Goal: Task Accomplishment & Management: Manage account settings

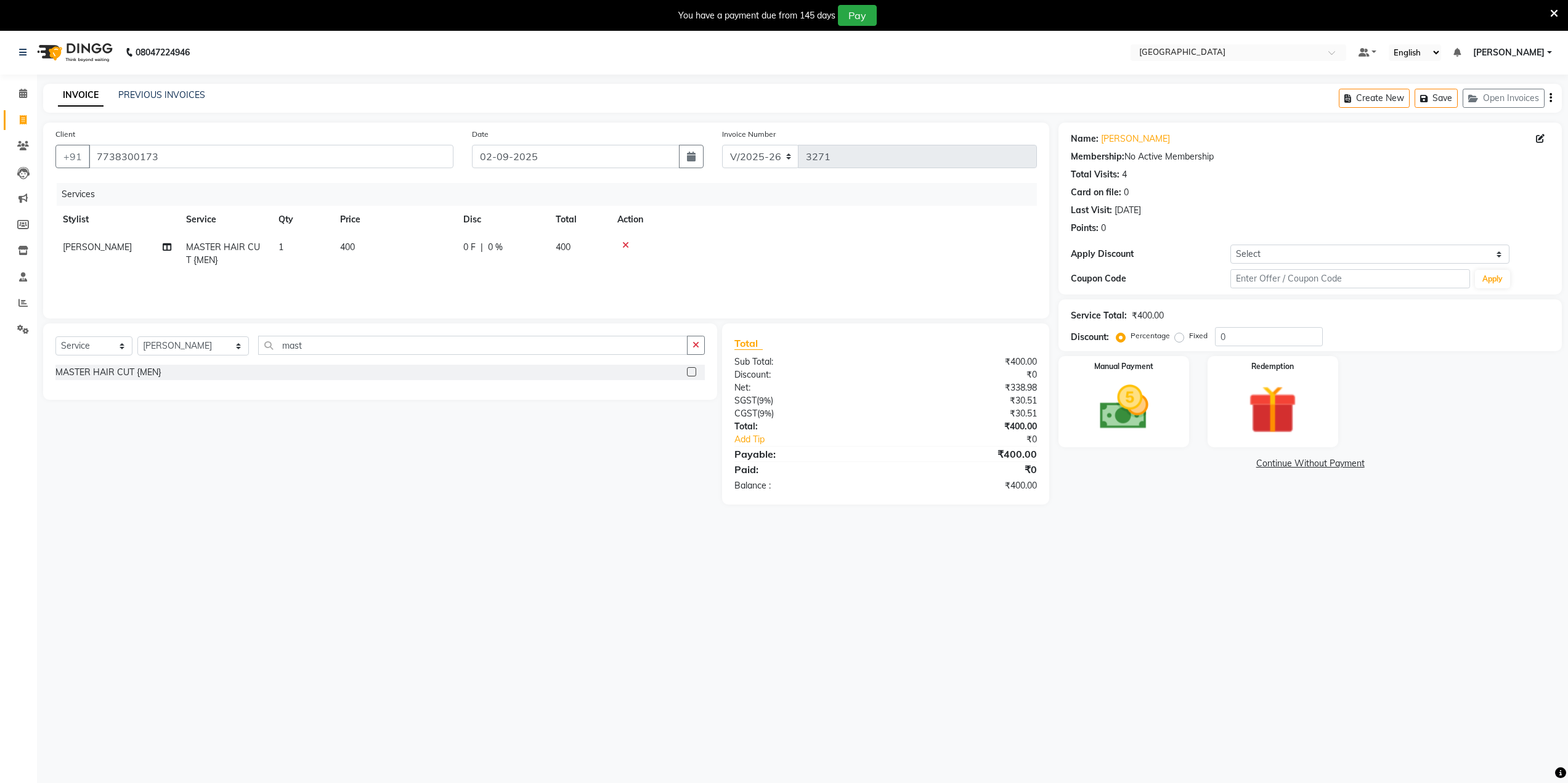
select select "8096"
select select "service"
select select "85941"
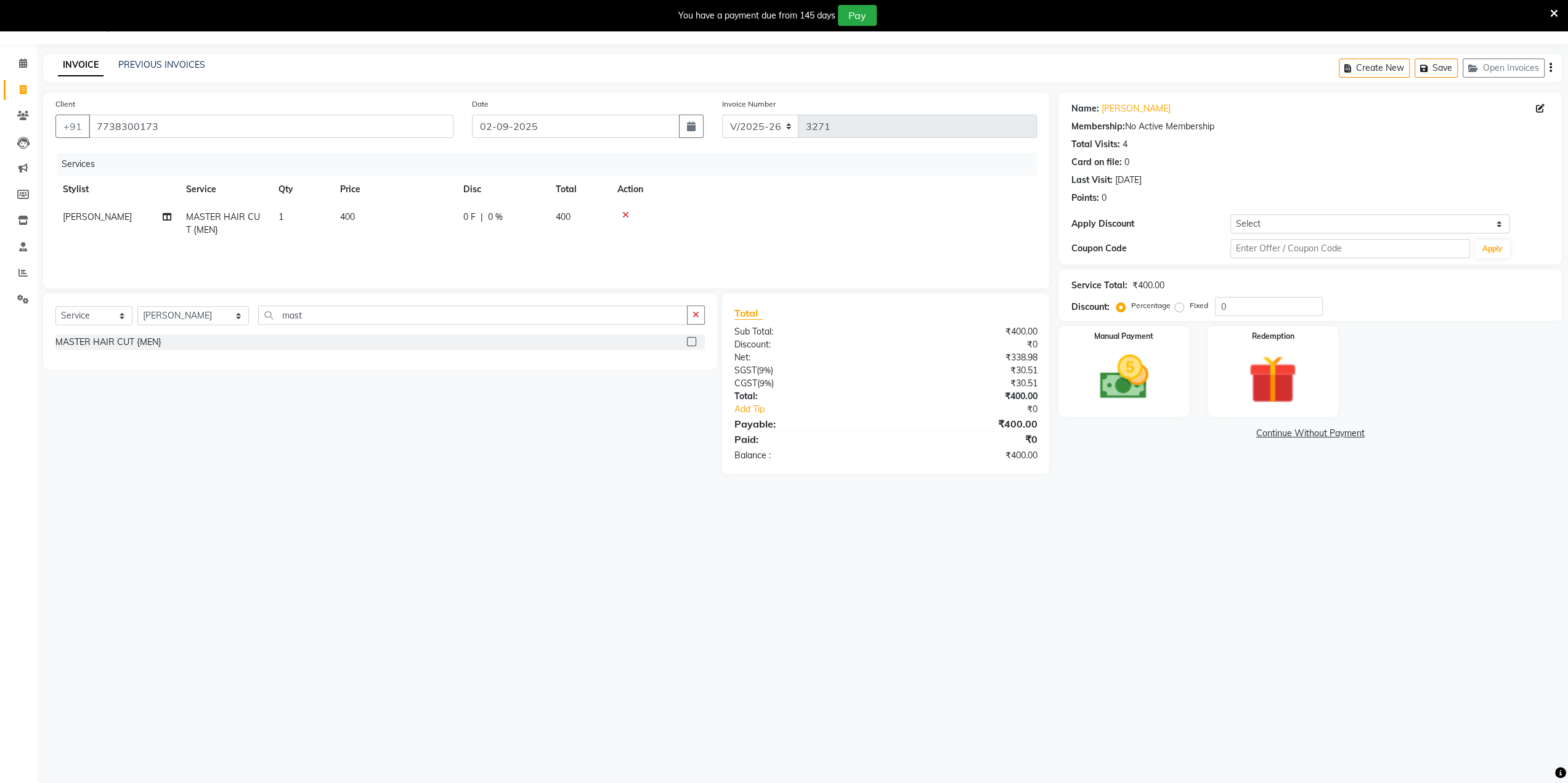
drag, startPoint x: 0, startPoint y: 393, endPoint x: 0, endPoint y: 414, distance: 21.0
click at [0, 408] on div "Calendar Invoice Clients Leads Marketing Members Inventory Staff Reports Settin…" at bounding box center [83, 400] width 167 height 729
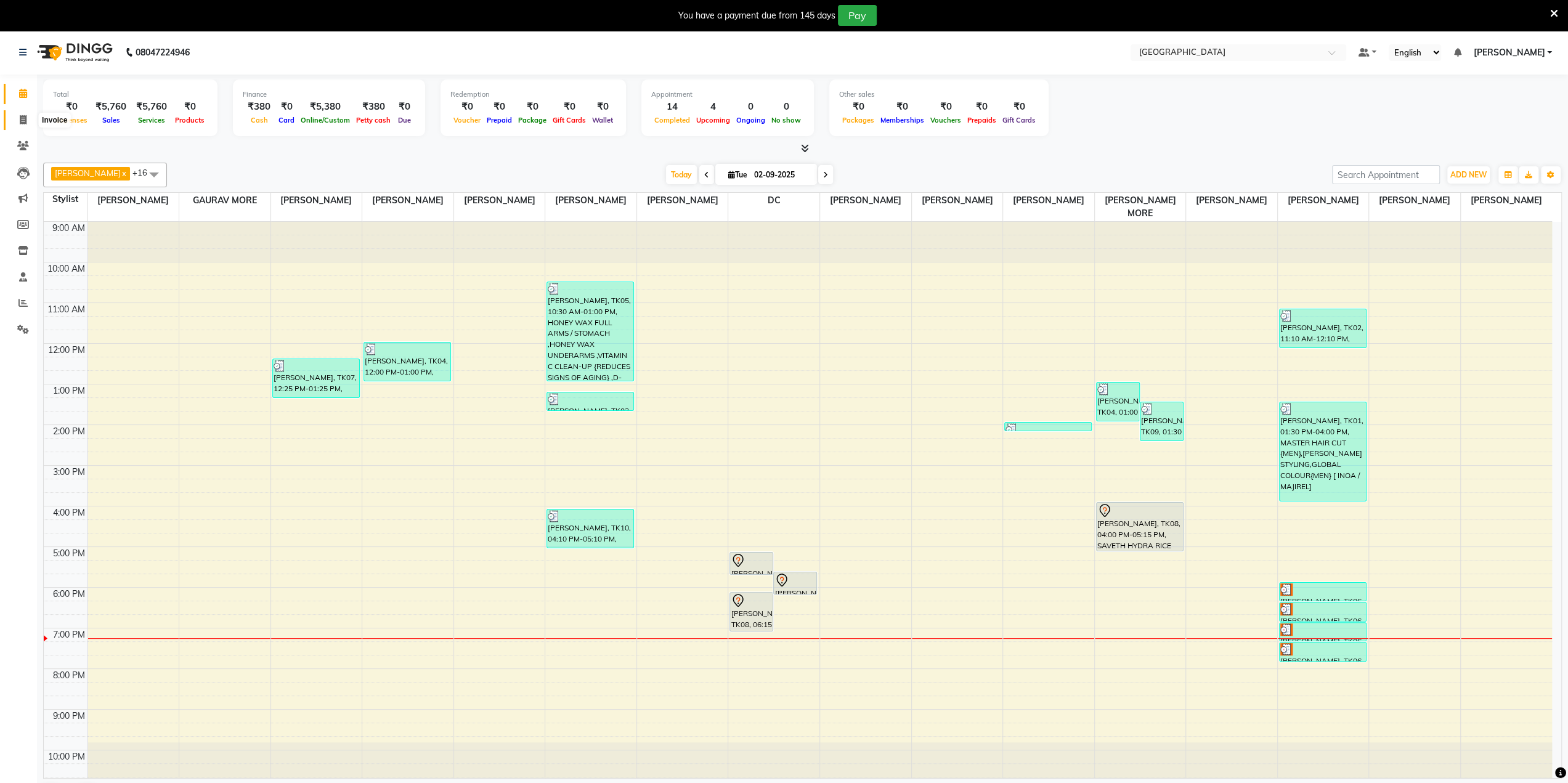
click at [19, 117] on icon at bounding box center [22, 119] width 6 height 9
select select "8096"
select select "service"
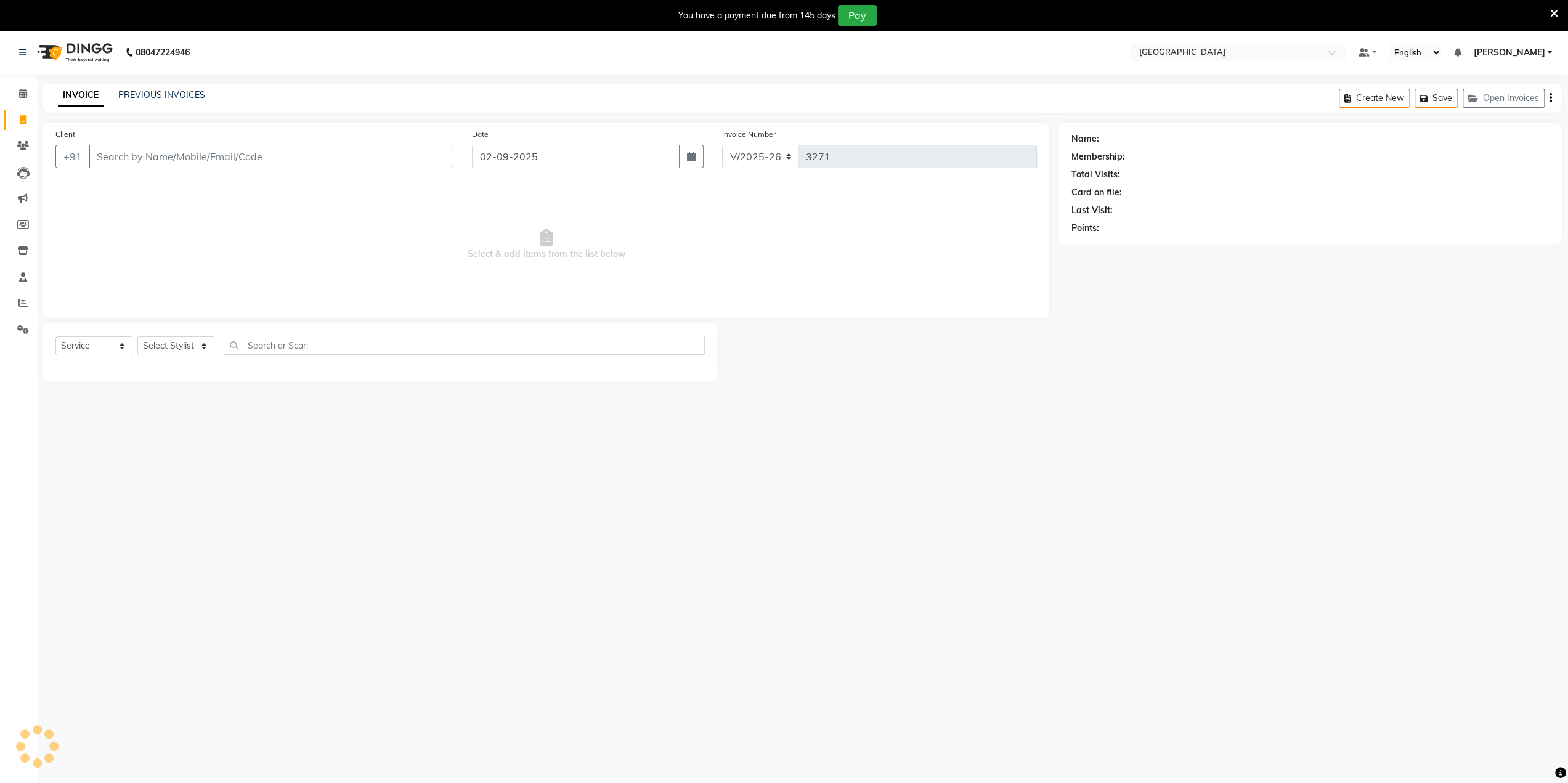
click at [120, 151] on input "Client" at bounding box center [271, 155] width 365 height 23
type input "8655123996"
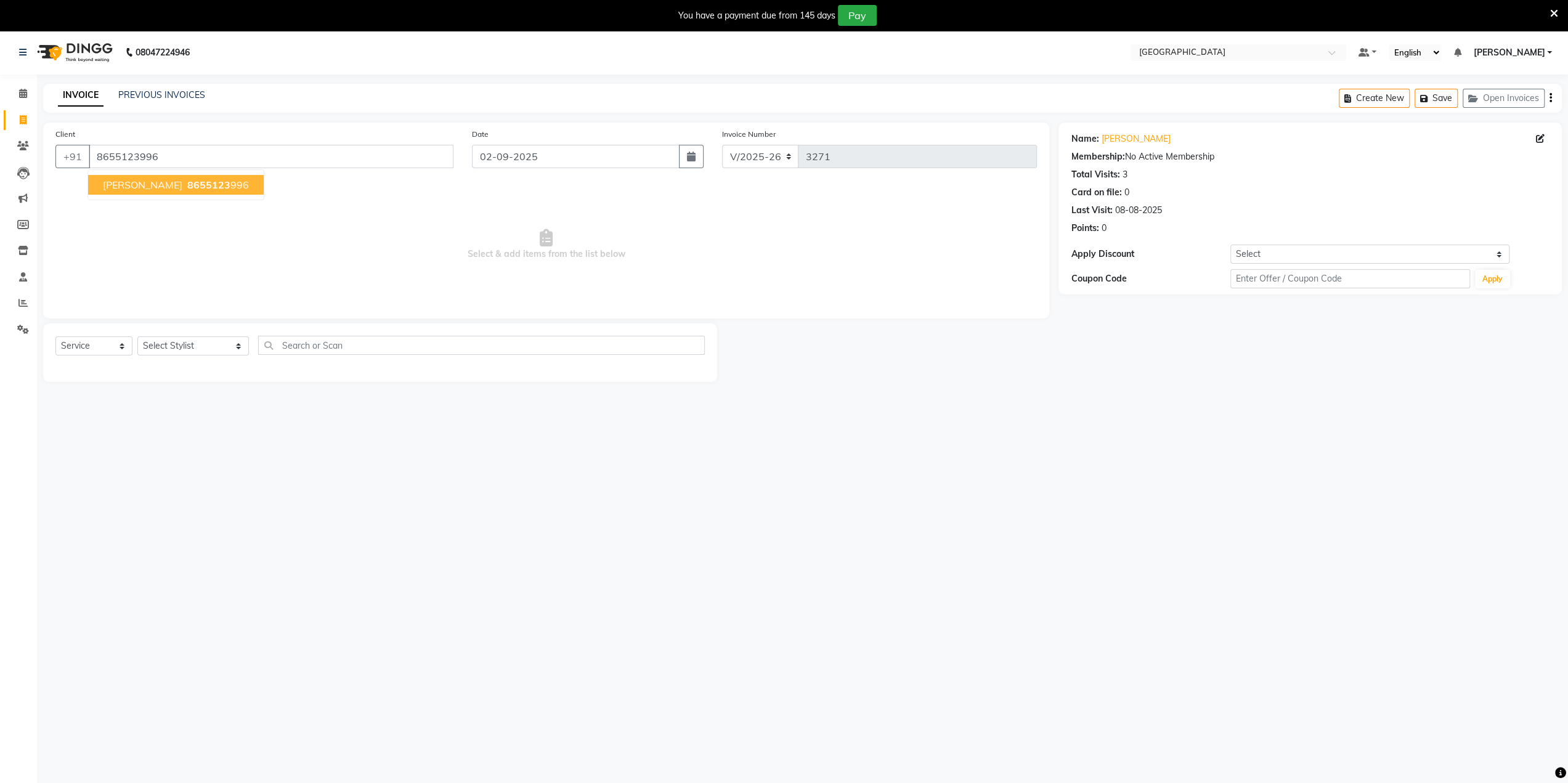
click at [156, 184] on button "Neha Dave 8655123 996" at bounding box center [176, 184] width 176 height 19
click at [175, 346] on select "Select Stylist AARTI SURI ABDUL KALAM ANITA JHADAV APEKSHA MORE DC DEEPIKA SHET…" at bounding box center [193, 346] width 112 height 19
click at [418, 466] on div "08047224946 Select Location × Salt Salon, Mira Road Default Panel My Panel Engl…" at bounding box center [784, 422] width 1568 height 783
click at [176, 347] on select "Select Stylist AARTI SURI ABDUL KALAM ANITA JHADAV APEKSHA MORE DC DEEPIKA SHET…" at bounding box center [193, 346] width 112 height 19
click at [137, 337] on select "Select Stylist AARTI SURI ABDUL KALAM ANITA JHADAV APEKSHA MORE DC DEEPIKA SHET…" at bounding box center [193, 346] width 112 height 19
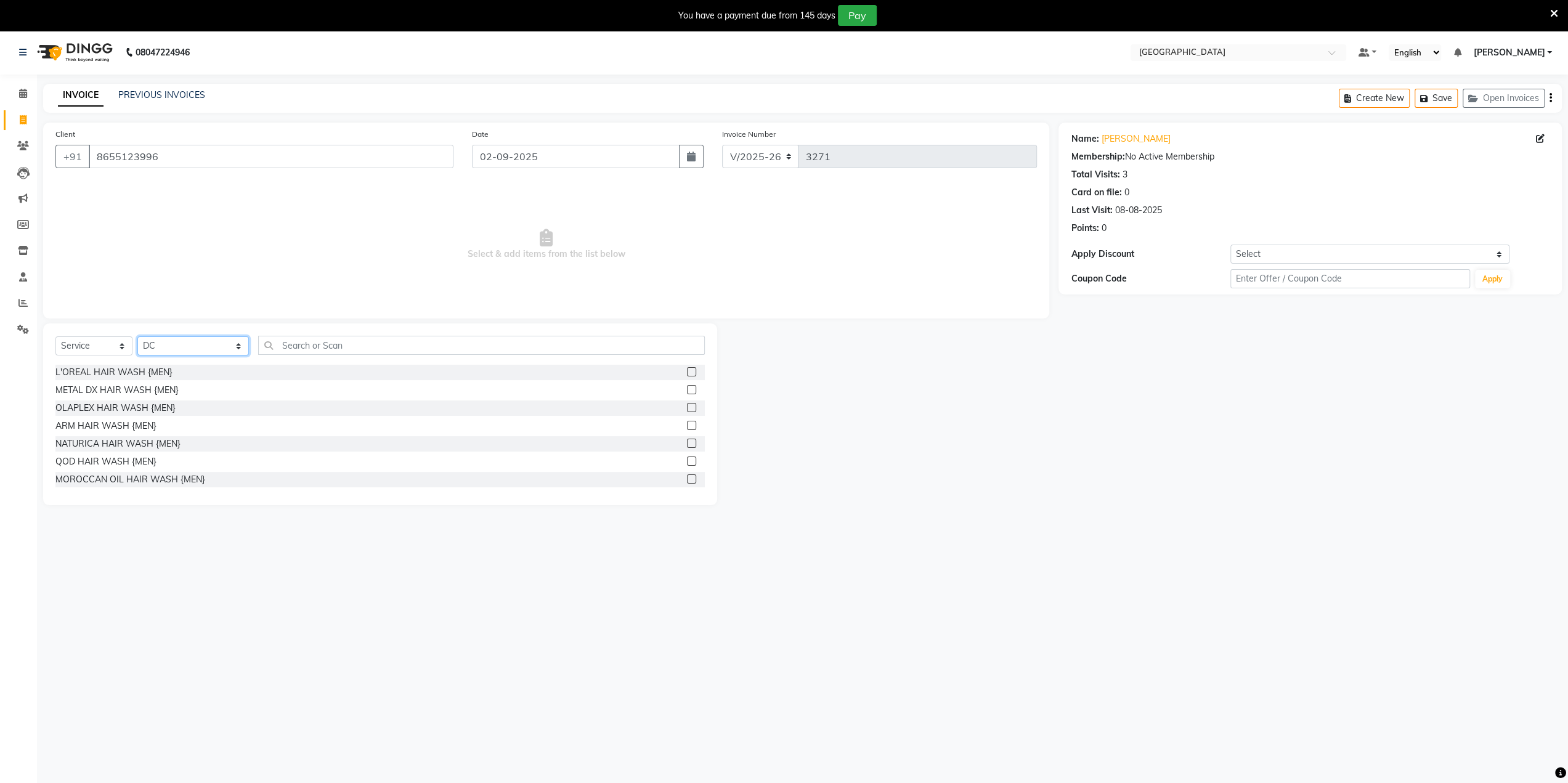
click at [204, 346] on select "Select Stylist AARTI SURI ABDUL KALAM ANITA JHADAV APEKSHA MORE DC DEEPIKA SHET…" at bounding box center [193, 346] width 112 height 19
select select "80712"
click at [137, 337] on select "Select Stylist AARTI SURI ABDUL KALAM ANITA JHADAV APEKSHA MORE DC DEEPIKA SHET…" at bounding box center [193, 346] width 112 height 19
click at [311, 342] on input "text" at bounding box center [481, 345] width 447 height 19
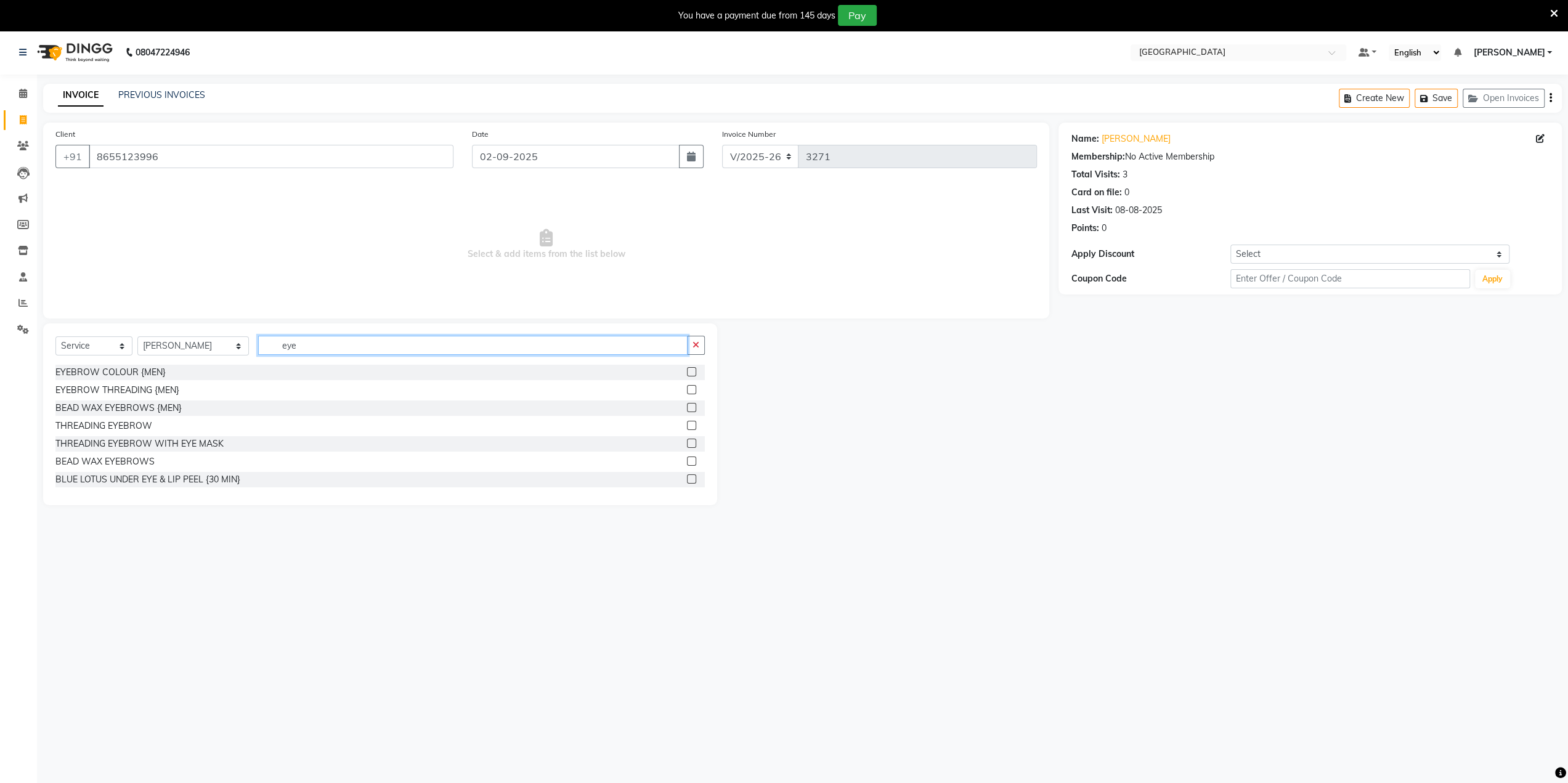
type input "eye"
click at [687, 422] on label at bounding box center [691, 426] width 9 height 9
click at [687, 422] on input "checkbox" at bounding box center [691, 426] width 8 height 8
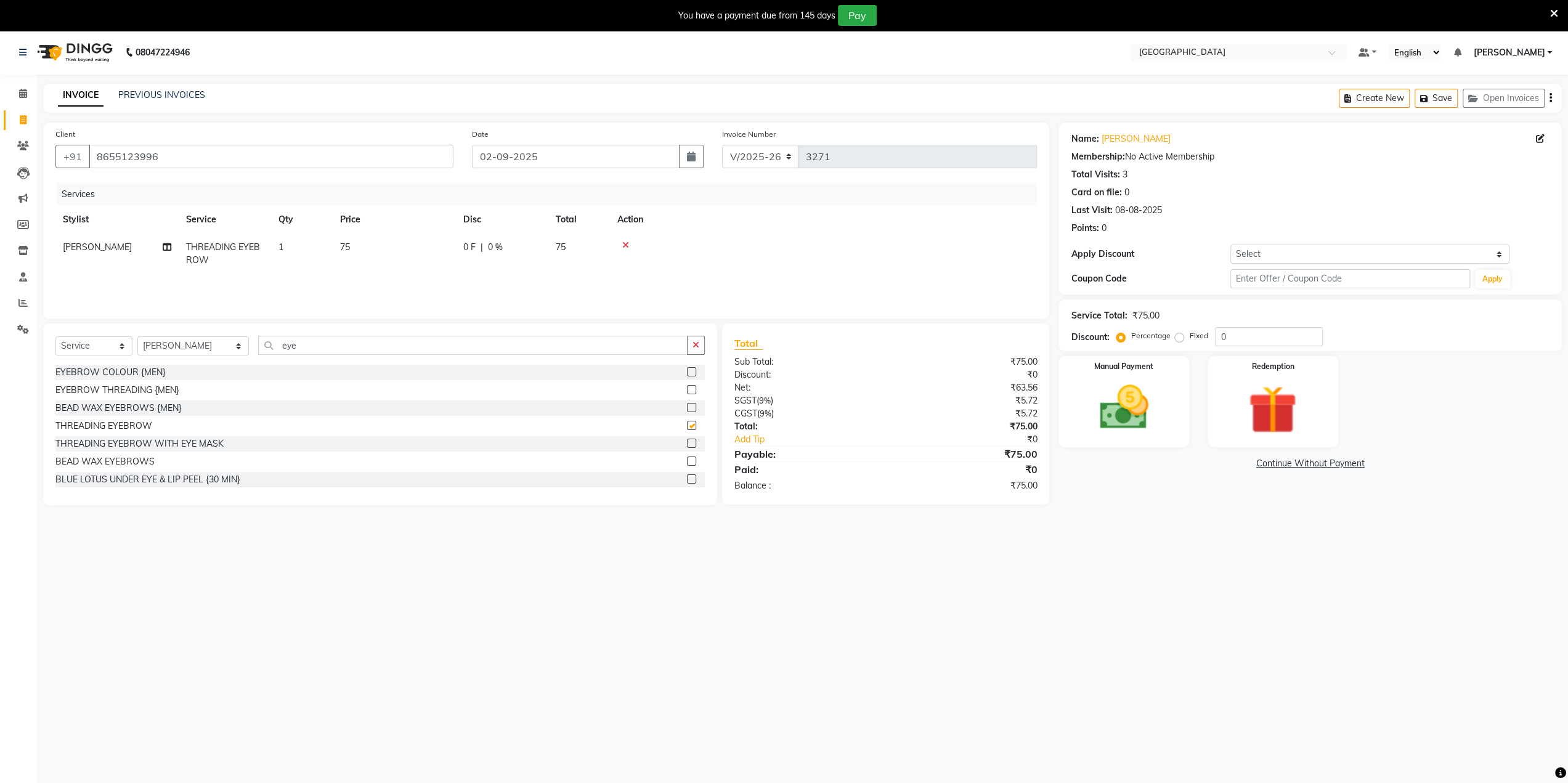
checkbox input "false"
click at [1259, 247] on select "Select Coupon → 500 Coupons Coupon → Kalpataru20 Coupon → Veda20 Coupon → Salt-…" at bounding box center [1371, 254] width 280 height 19
select select "4: Object"
click at [1231, 244] on select "Select Coupon → 500 Coupons Coupon → Kalpataru20 Coupon → Veda20 Coupon → Salt-…" at bounding box center [1371, 254] width 280 height 19
type input "20"
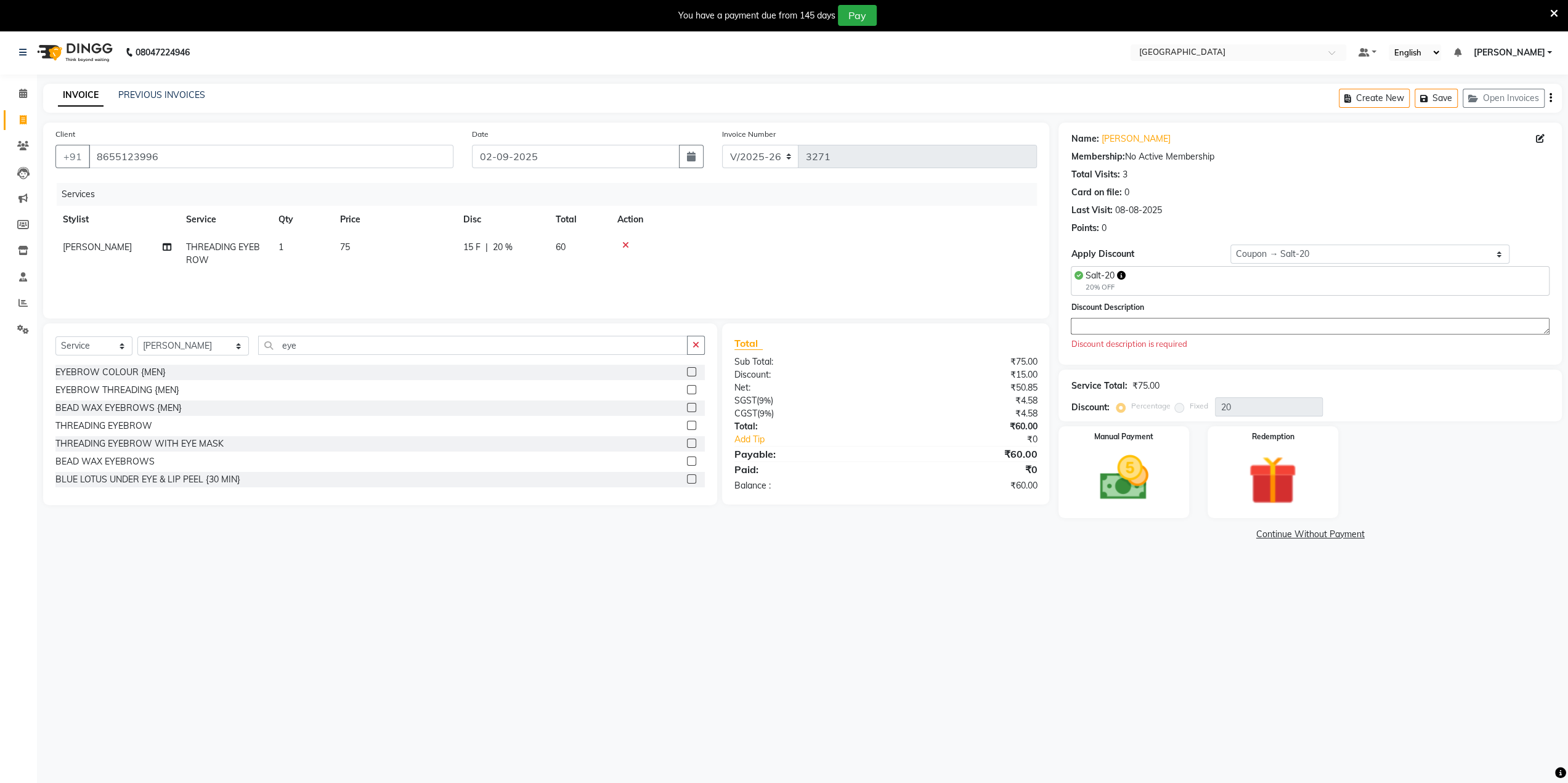
click at [1213, 322] on textarea at bounding box center [1310, 327] width 479 height 17
type textarea "20"
click at [1127, 464] on img at bounding box center [1124, 466] width 82 height 58
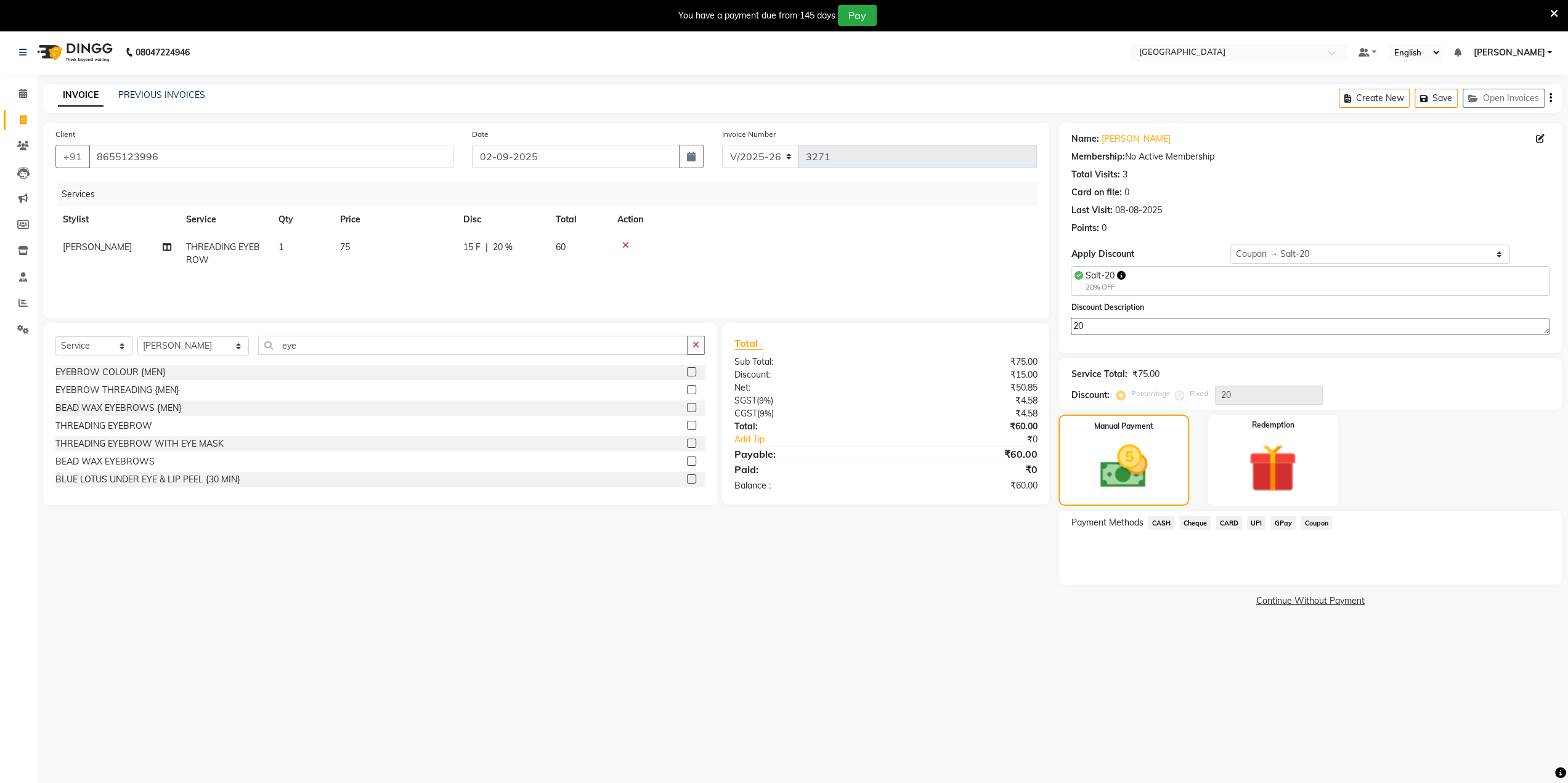
click at [1294, 523] on span "GPay" at bounding box center [1283, 522] width 25 height 14
click at [1293, 585] on button "Add Payment" at bounding box center [1393, 588] width 313 height 19
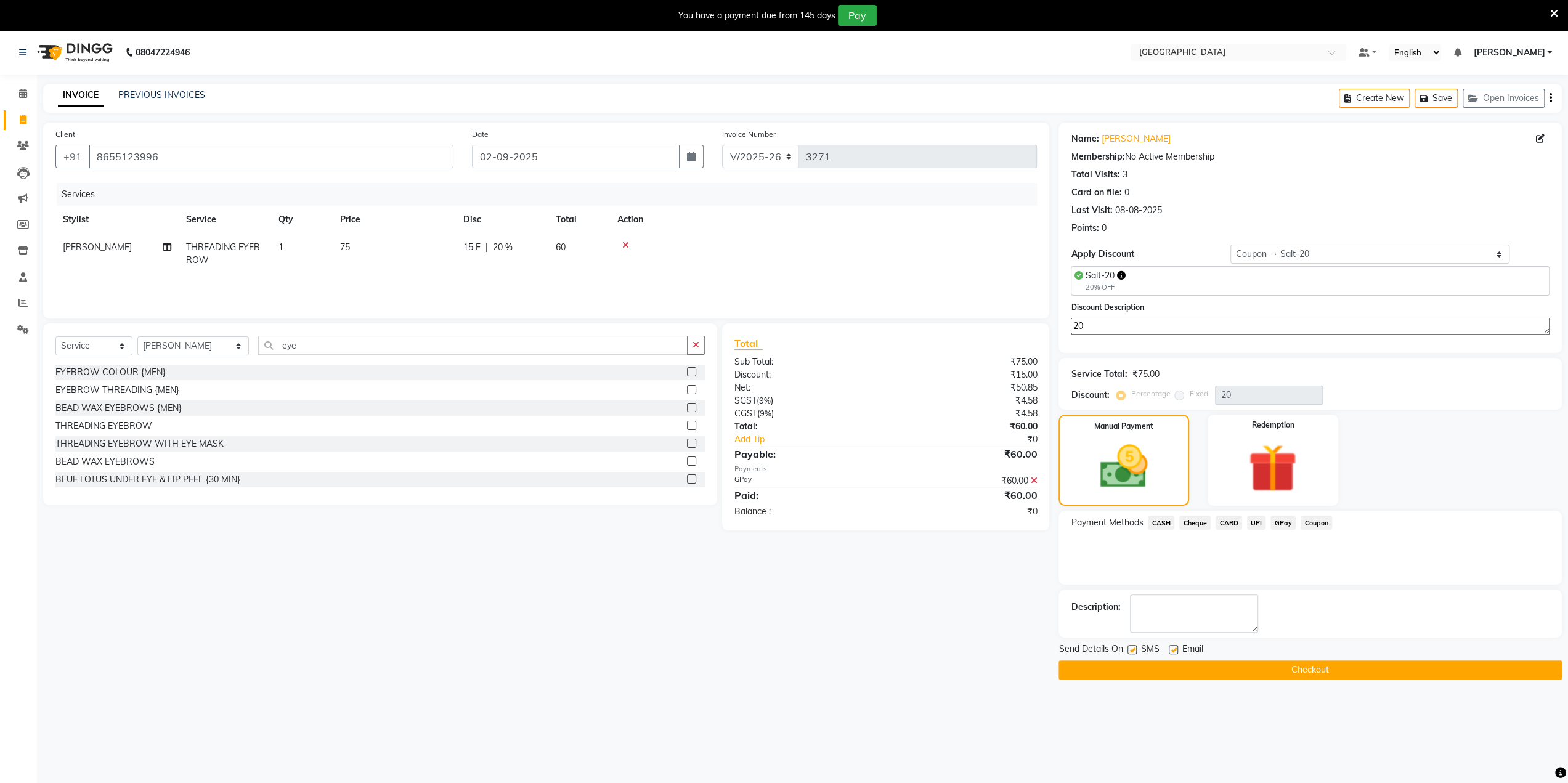
click at [1313, 668] on button "Checkout" at bounding box center [1311, 670] width 504 height 19
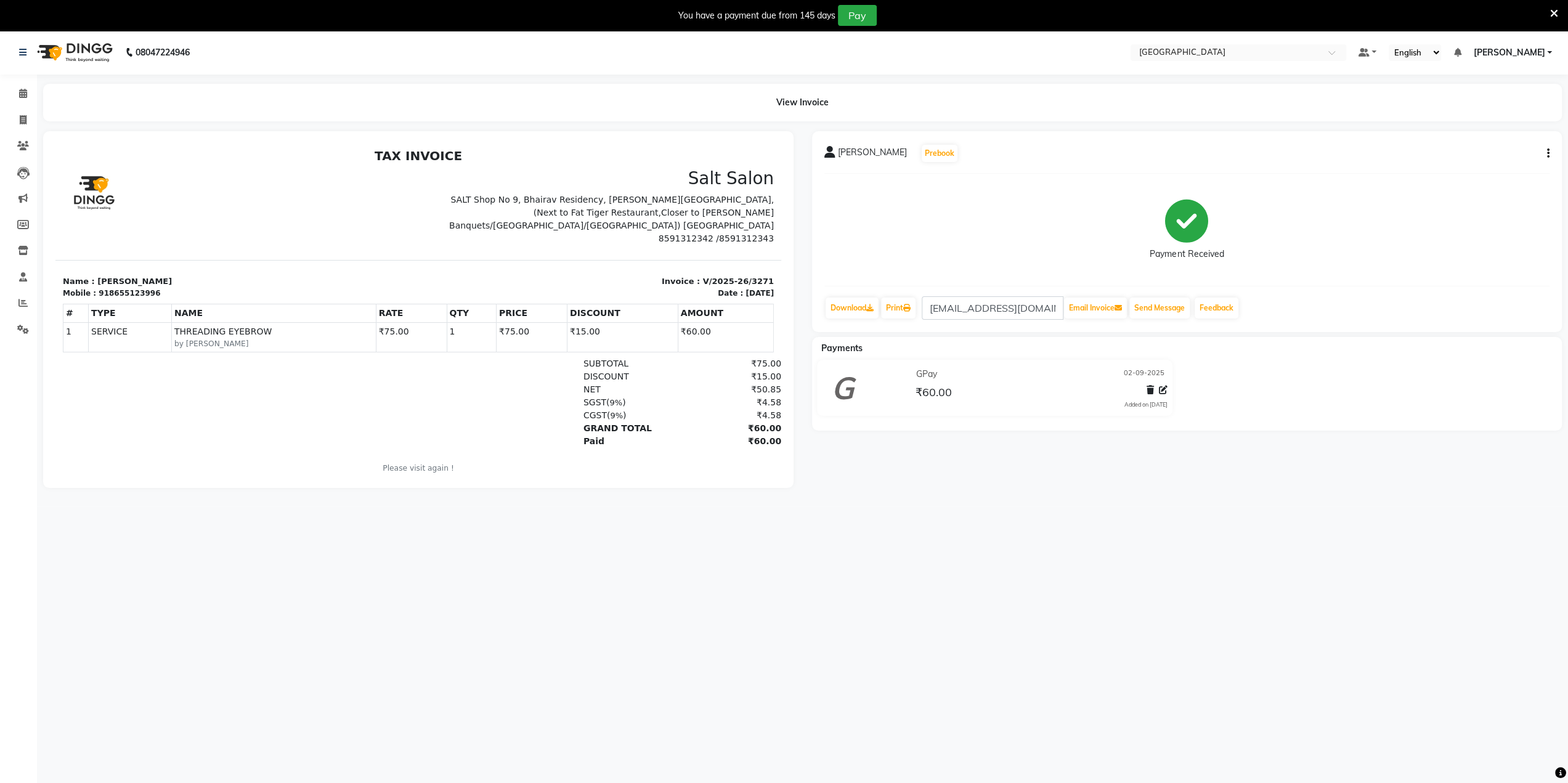
click at [1313, 668] on div "08047224946 Select Location × Salt Salon, Mira Road Default Panel My Panel Engl…" at bounding box center [784, 422] width 1568 height 783
click at [861, 520] on div "08047224946 Select Location × Salt Salon, Mira Road Default Panel My Panel Engl…" at bounding box center [784, 422] width 1568 height 783
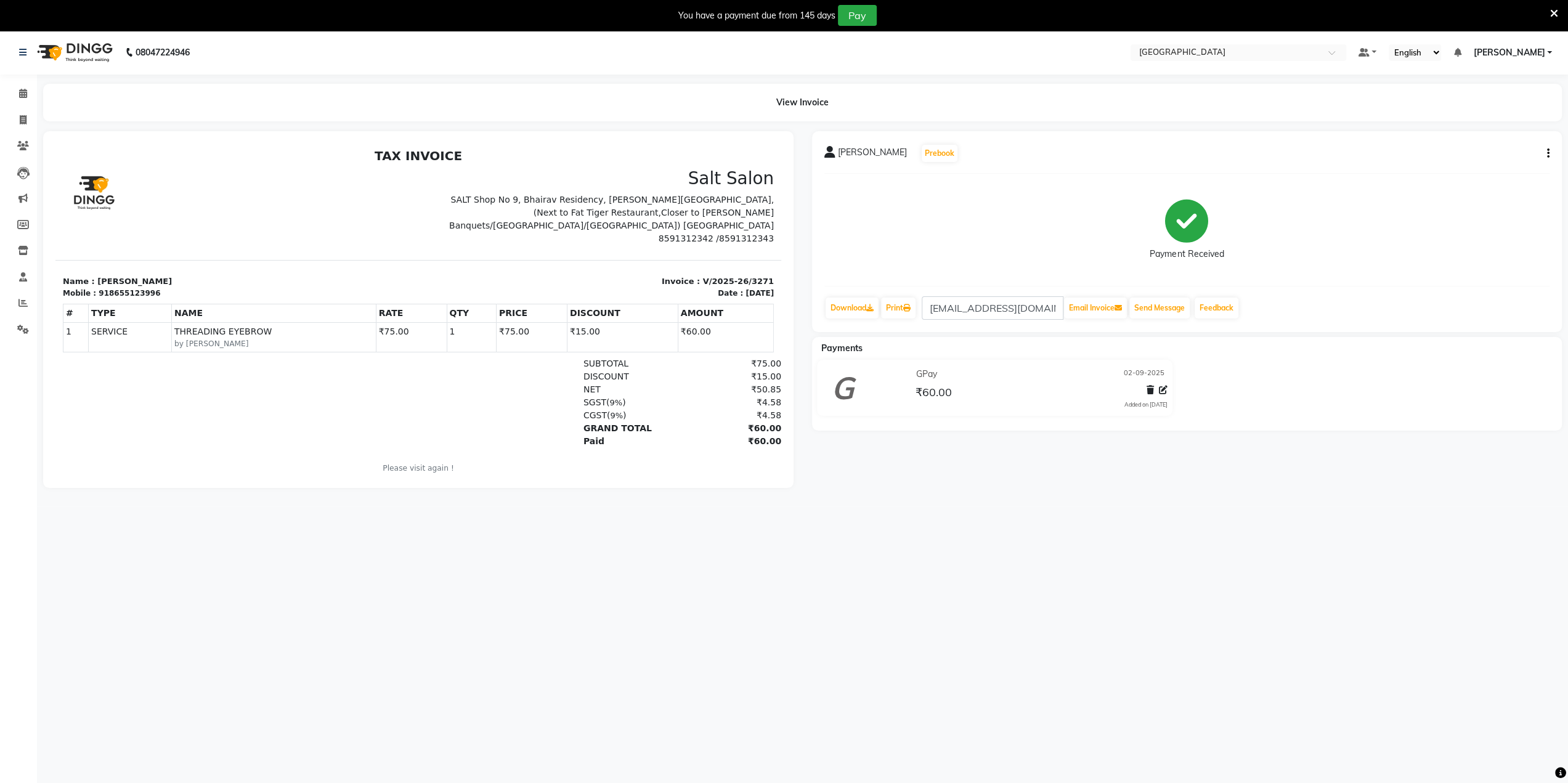
click at [1378, 348] on div "Payments" at bounding box center [1191, 349] width 760 height 13
